Goal: Answer question/provide support: Share knowledge or assist other users

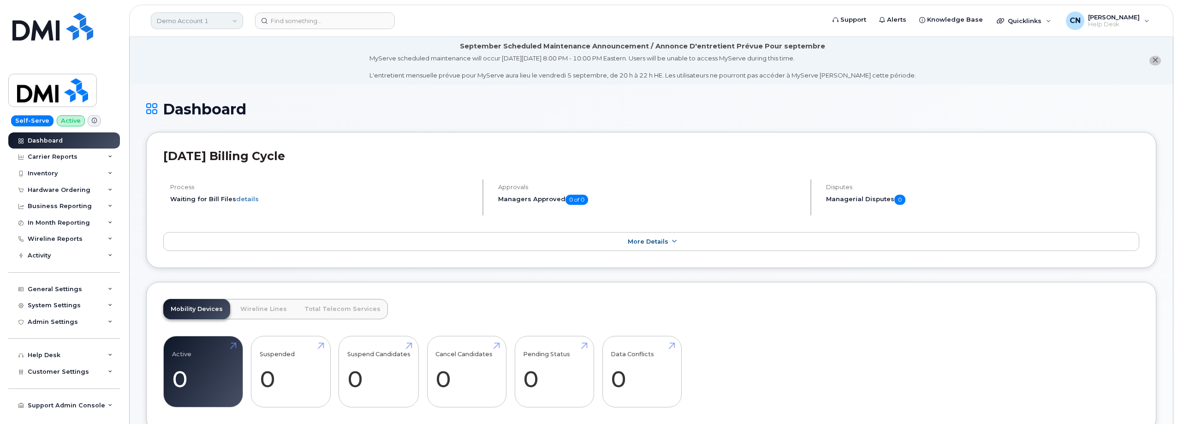
click at [179, 18] on link "Demo Account 1" at bounding box center [197, 20] width 92 height 17
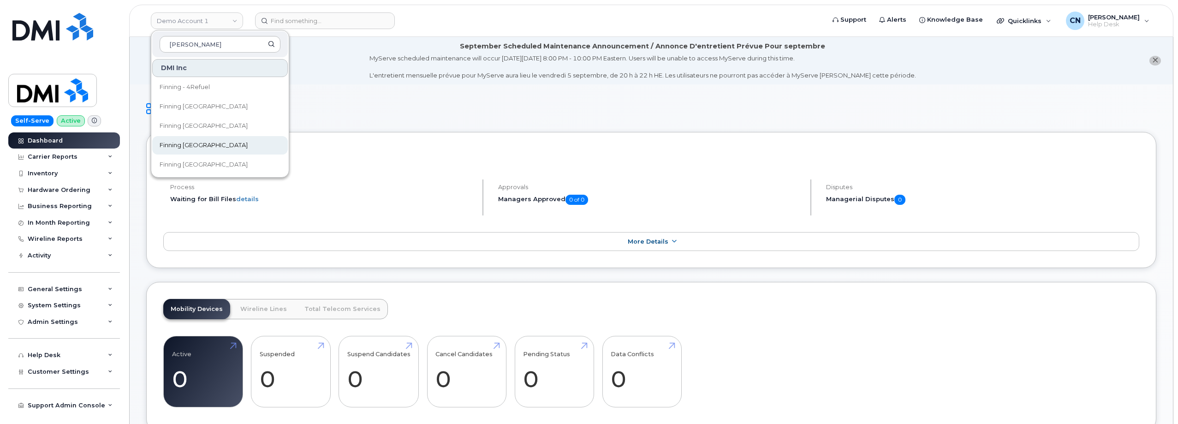
type input "finn"
click at [181, 138] on link "Finning [GEOGRAPHIC_DATA]" at bounding box center [220, 145] width 136 height 18
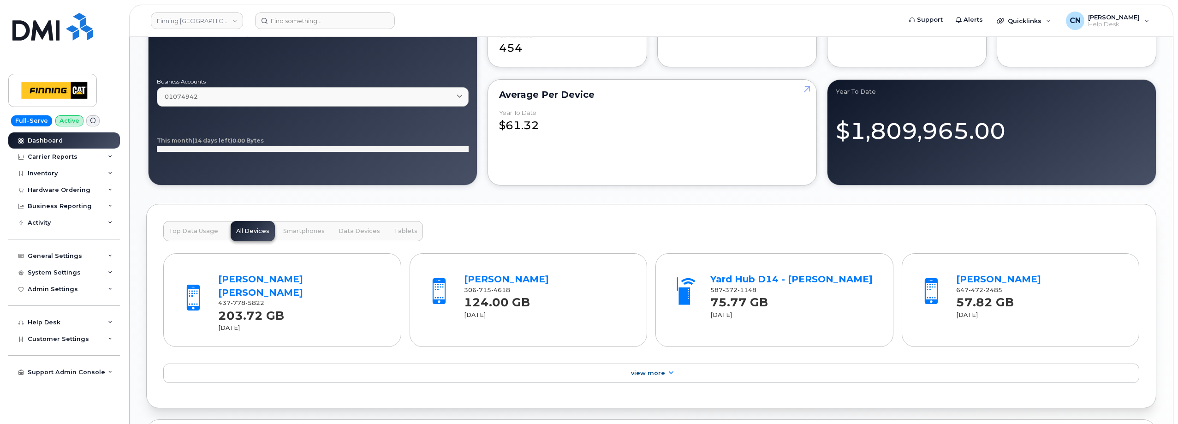
scroll to position [784, 0]
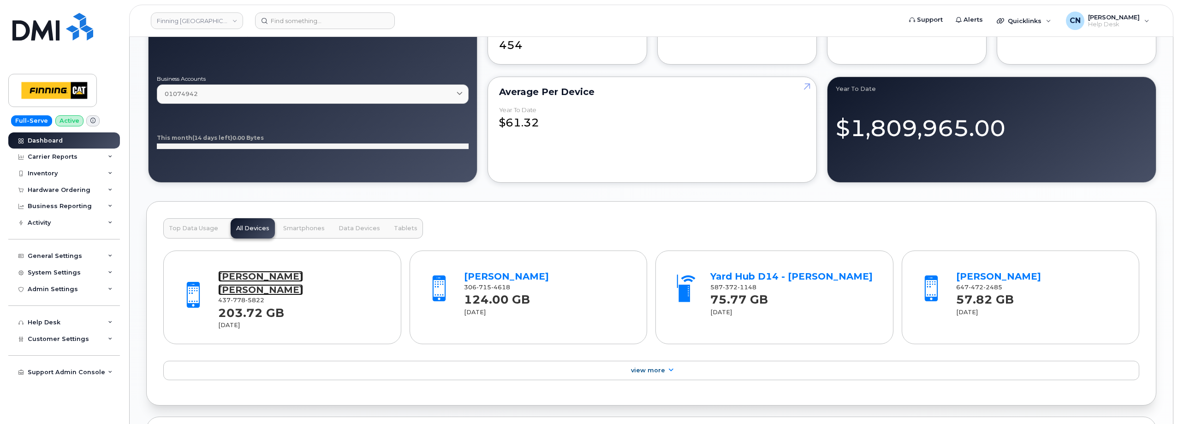
click at [248, 277] on link "[PERSON_NAME] [PERSON_NAME]" at bounding box center [260, 283] width 85 height 24
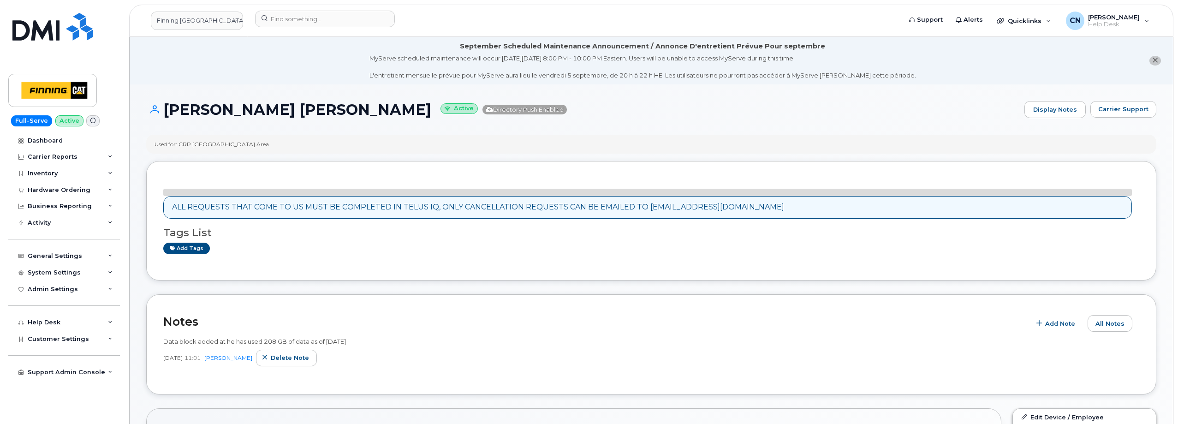
click at [1045, 121] on div "[PERSON_NAME] [PERSON_NAME] Active Directory Push Enabled Display Notes Carrier…" at bounding box center [651, 118] width 1010 height 34
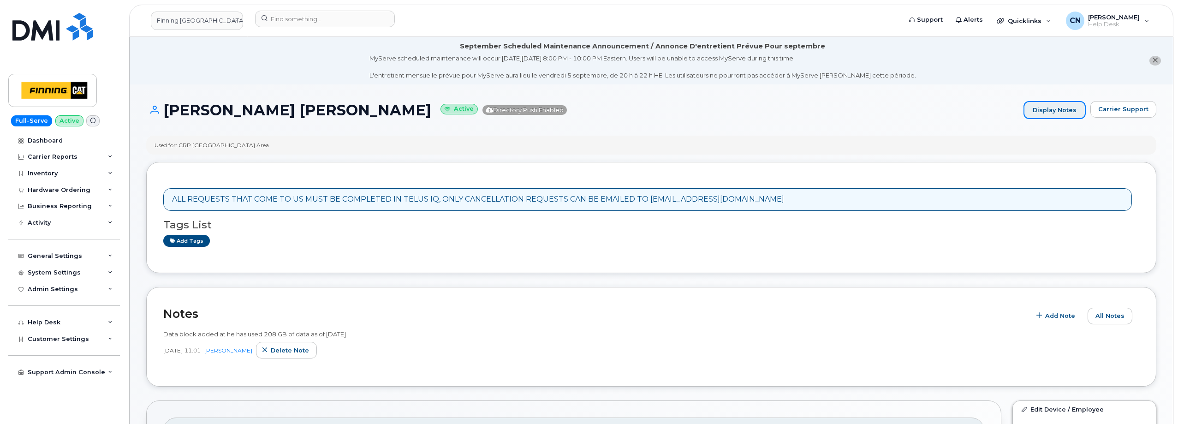
click at [1053, 112] on link "Display Notes" at bounding box center [1055, 110] width 62 height 18
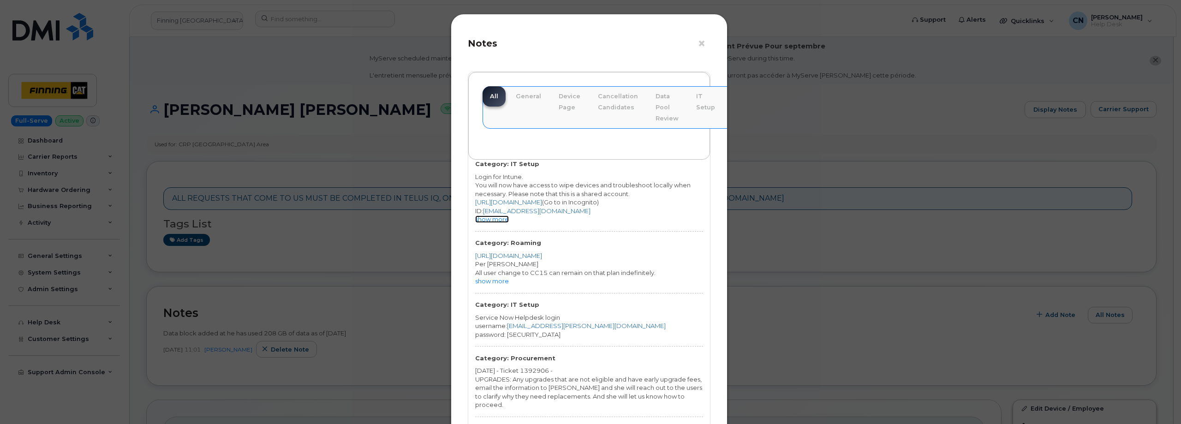
click at [491, 217] on link "show more" at bounding box center [492, 218] width 34 height 7
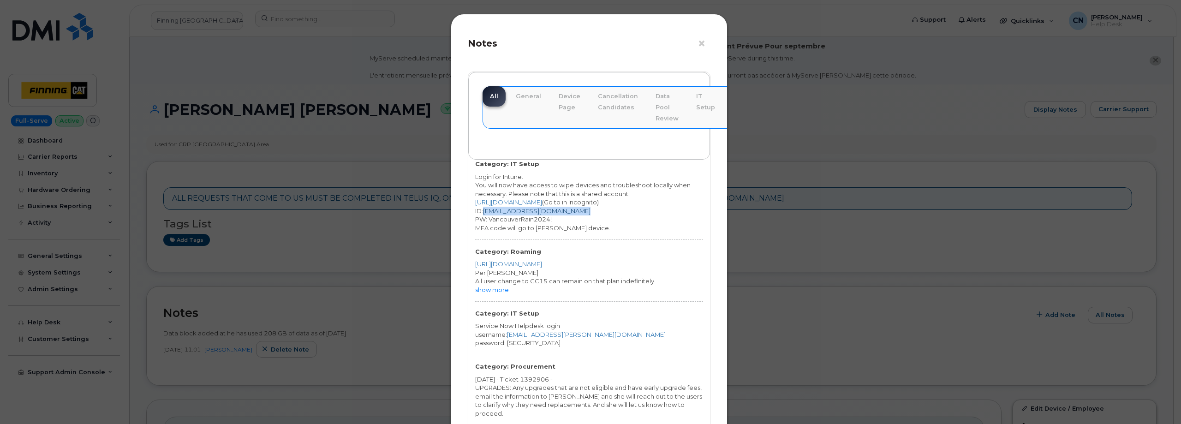
drag, startPoint x: 587, startPoint y: 211, endPoint x: 484, endPoint y: 211, distance: 102.9
click at [484, 211] on div "ID: Simplex.Helpdesk@finning.com" at bounding box center [589, 211] width 228 height 9
copy link "Simplex.Helpdesk@finning.com"
click at [571, 225] on div "MFA code will go to Khanh Nguyen's device." at bounding box center [589, 228] width 228 height 9
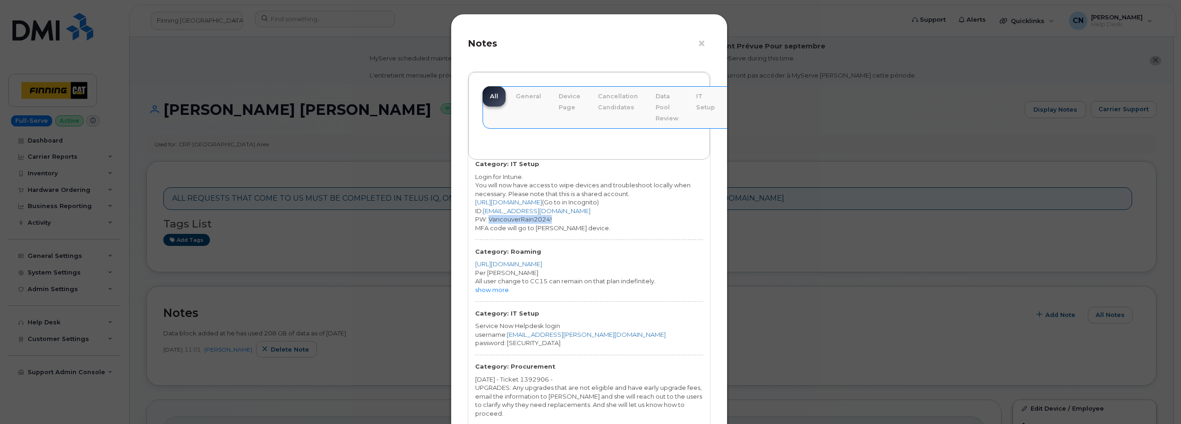
drag, startPoint x: 561, startPoint y: 217, endPoint x: 488, endPoint y: 221, distance: 73.5
click at [488, 221] on div "PW: VancouverRain2024!" at bounding box center [589, 219] width 228 height 9
copy div "VancouverRain2024!"
